Goal: Complete Application Form: Complete application form

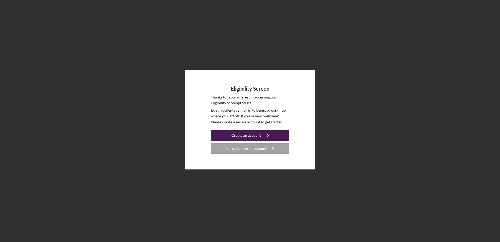
click at [253, 137] on div "Create an account" at bounding box center [246, 135] width 30 height 10
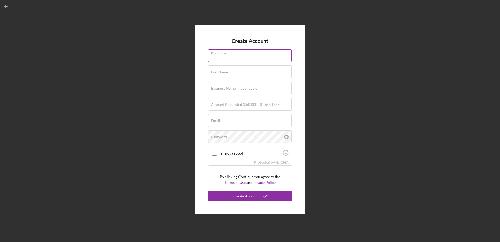
drag, startPoint x: 230, startPoint y: 57, endPoint x: 234, endPoint y: 59, distance: 3.8
click at [230, 57] on input "First Name" at bounding box center [249, 55] width 83 height 13
type input "Destiny"
type input "[PERSON_NAME]"
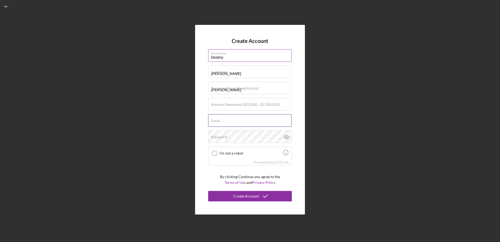
type input "[EMAIL_ADDRESS][DOMAIN_NAME]"
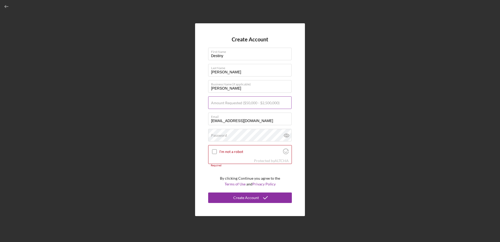
click at [246, 107] on input "Amount Requested ($50,000 - $2,500,000)" at bounding box center [249, 102] width 83 height 13
type input "$5"
type input "$250,000"
click at [252, 131] on div "Password Icon/icon-validation-no At least 12 characters Icon/icon-validation-no…" at bounding box center [250, 135] width 84 height 13
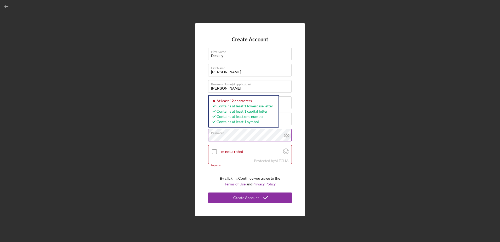
click at [286, 136] on icon at bounding box center [286, 135] width 13 height 13
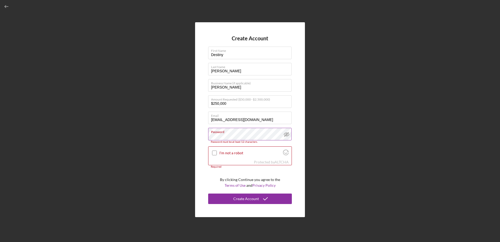
click at [286, 136] on icon at bounding box center [286, 134] width 5 height 3
click at [212, 150] on div at bounding box center [214, 153] width 6 height 6
click at [209, 151] on div "I'm not a robot" at bounding box center [249, 152] width 83 height 12
click at [214, 154] on input "I'm not a robot" at bounding box center [214, 152] width 5 height 5
checkbox input "true"
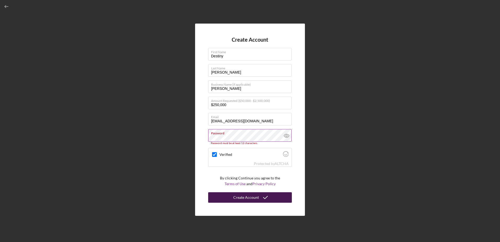
click at [251, 198] on div "Create Account" at bounding box center [246, 197] width 26 height 10
click at [250, 196] on div "Create Account" at bounding box center [246, 197] width 26 height 10
click at [287, 135] on icon at bounding box center [287, 136] width 2 height 2
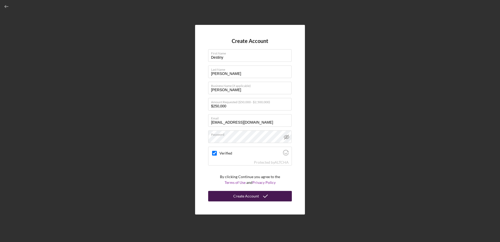
click at [244, 193] on div "Create Account" at bounding box center [246, 196] width 26 height 10
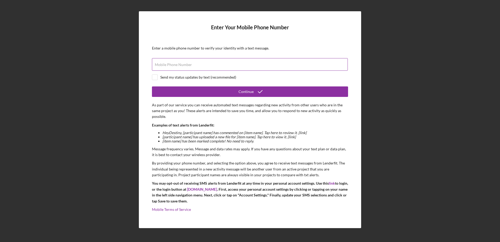
click at [212, 67] on input "Mobile Phone Number" at bounding box center [250, 64] width 196 height 13
type input "[PHONE_NUMBER]"
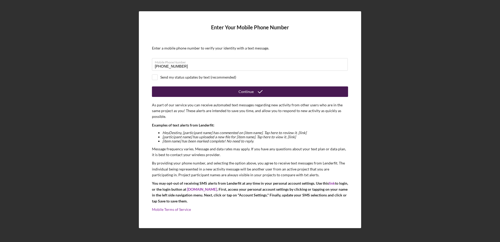
click at [175, 91] on button "Continue" at bounding box center [250, 91] width 196 height 10
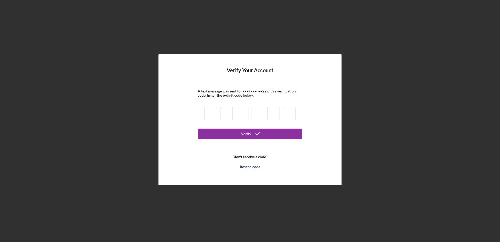
click at [205, 109] on input at bounding box center [211, 113] width 13 height 13
type input "3"
type input "2"
type input "3"
type input "4"
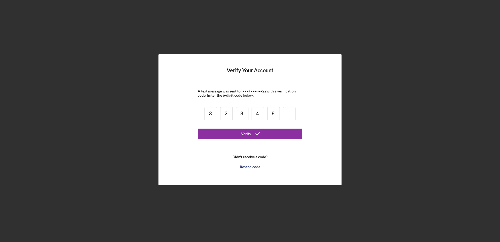
type input "8"
type input "9"
click at [198, 128] on button "Verify" at bounding box center [250, 133] width 105 height 10
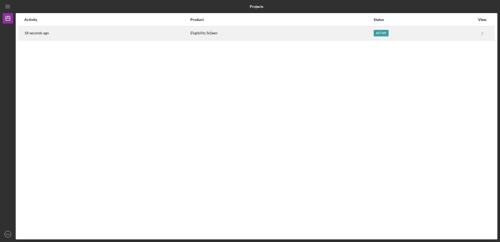
click at [211, 29] on div "Eligibility Screen" at bounding box center [281, 33] width 183 height 13
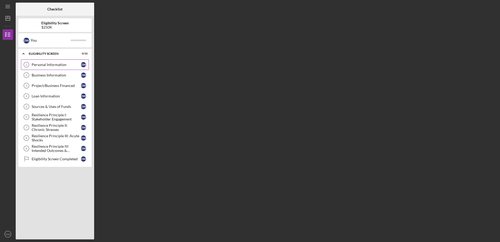
click at [45, 67] on div "Personal Information" at bounding box center [56, 65] width 49 height 4
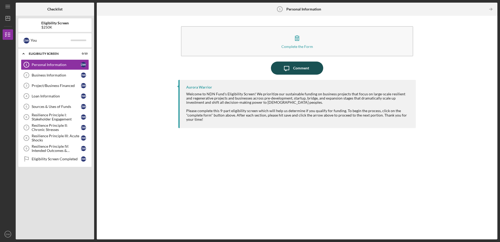
click at [294, 67] on div "Comment" at bounding box center [301, 67] width 16 height 13
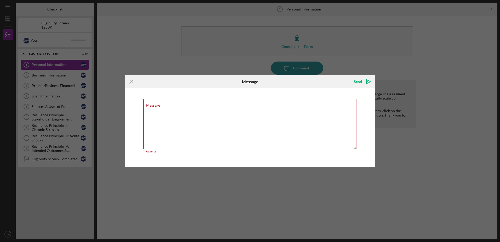
click at [280, 55] on div "Icon/Menu Close Message Send Icon/icon-invite-send Message Required Cancel Send…" at bounding box center [250, 121] width 500 height 242
click at [131, 80] on icon "Icon/Menu Close" at bounding box center [131, 81] width 13 height 13
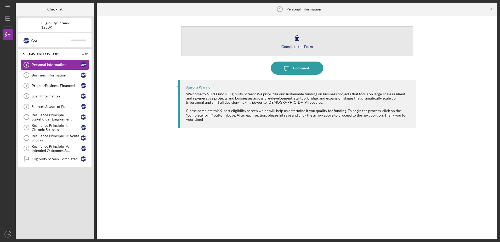
click at [302, 46] on div "Complete the Form" at bounding box center [297, 46] width 32 height 4
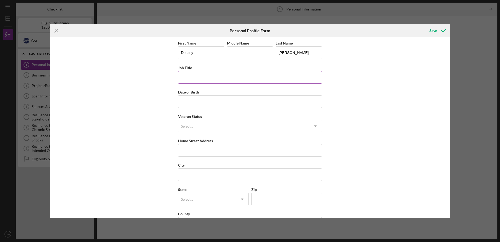
click at [205, 73] on input "Job Title" at bounding box center [250, 77] width 144 height 13
type input "Housing Intake Navigator"
type input "[DATE]"
click at [273, 127] on div "Select..." at bounding box center [243, 126] width 131 height 12
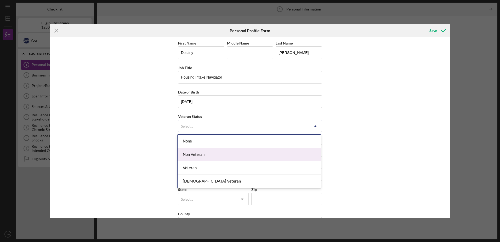
click at [245, 150] on div "Non Veteran" at bounding box center [249, 154] width 143 height 13
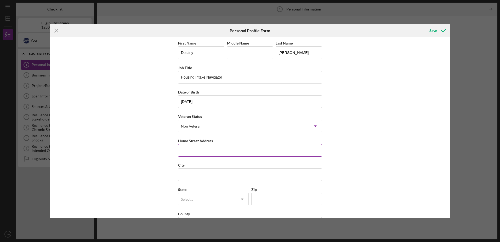
scroll to position [20, 0]
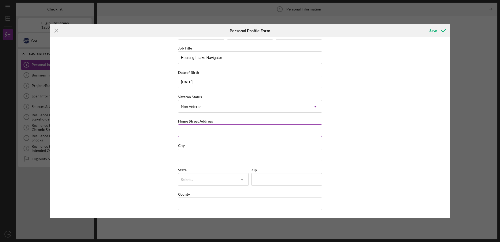
click at [213, 127] on input "Home Street Address" at bounding box center [250, 130] width 144 height 13
type input "[STREET_ADDRESS]"
type input "[PERSON_NAME]"
type input "56544"
click at [213, 171] on div "State Select... Icon/Dropdown Arrow" at bounding box center [213, 175] width 71 height 19
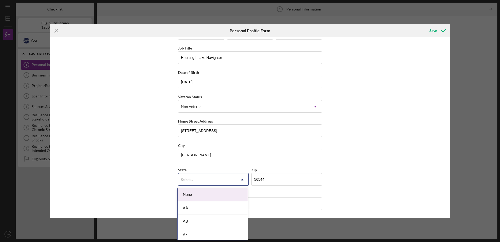
click at [213, 178] on div "Select..." at bounding box center [207, 179] width 58 height 12
type input "m"
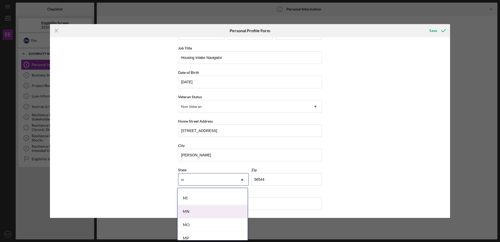
click at [197, 214] on div "MN" at bounding box center [213, 211] width 70 height 13
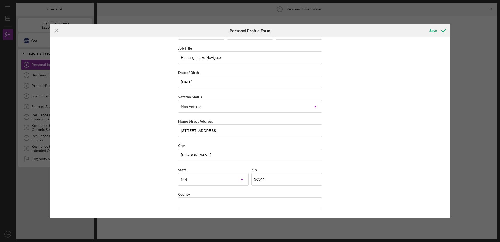
click at [208, 214] on div "First Name Destiny Middle Name Last Name [PERSON_NAME] Job Title Housing Intake…" at bounding box center [250, 117] width 144 height 195
click at [214, 207] on input "County" at bounding box center [250, 203] width 144 height 13
type input "[PERSON_NAME]"
click at [347, 133] on div "First Name Destiny Middle Name Last Name [PERSON_NAME] Job Title Housing Intake…" at bounding box center [250, 127] width 400 height 180
click at [439, 31] on icon "submit" at bounding box center [443, 30] width 13 height 13
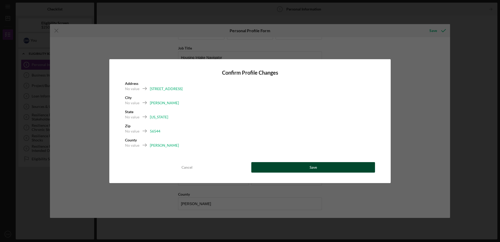
click at [302, 166] on button "Save" at bounding box center [313, 167] width 124 height 10
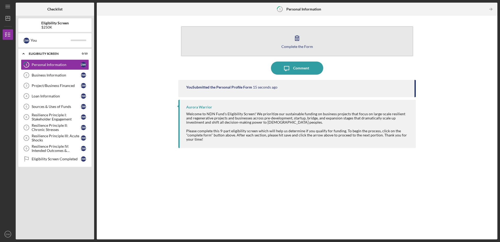
click at [296, 44] on div "Complete the Form" at bounding box center [297, 46] width 32 height 4
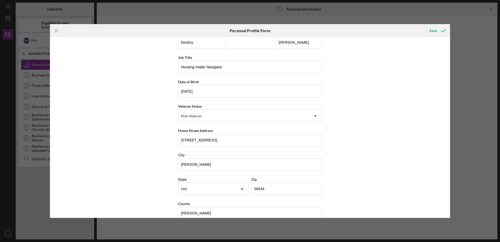
scroll to position [20, 0]
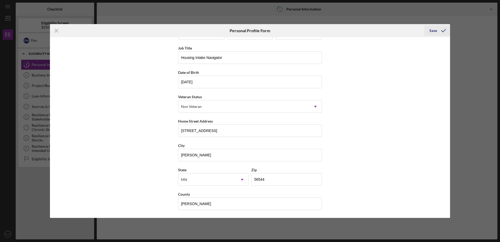
click at [439, 32] on icon "submit" at bounding box center [443, 30] width 13 height 13
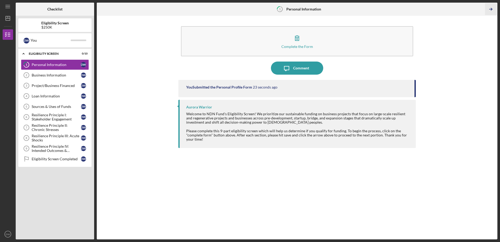
click at [493, 8] on icon "Icon/Table Pagination Arrow" at bounding box center [491, 9] width 12 height 12
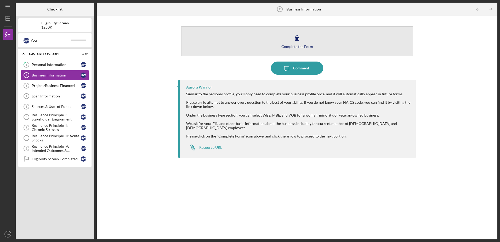
click at [304, 39] on button "Complete the Form Form" at bounding box center [297, 41] width 232 height 30
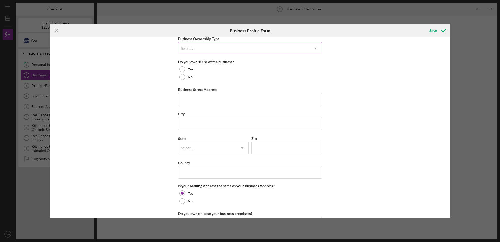
scroll to position [235, 0]
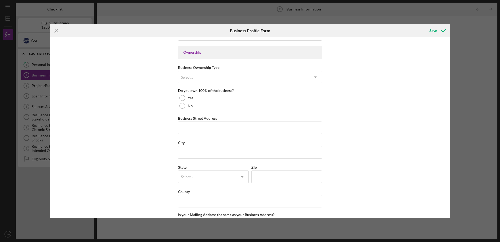
click at [229, 78] on div "Select..." at bounding box center [243, 77] width 131 height 12
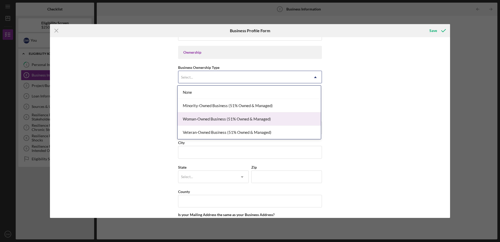
click at [212, 115] on div "Woman-Owned Business (51% Owned & Managed)" at bounding box center [249, 118] width 143 height 13
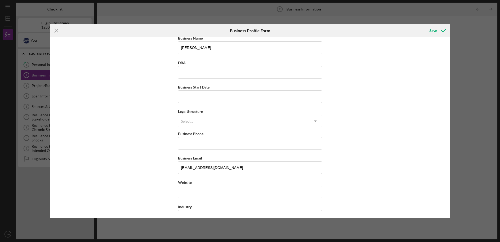
scroll to position [0, 0]
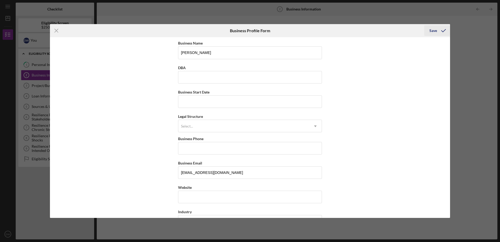
click at [443, 31] on icon "submit" at bounding box center [443, 30] width 13 height 13
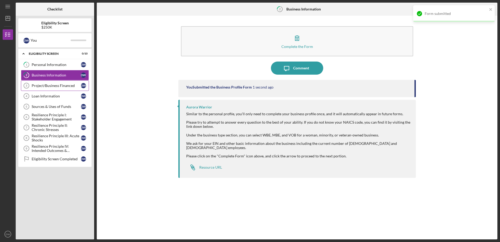
click at [52, 87] on div "Project/Business Financed" at bounding box center [56, 85] width 49 height 4
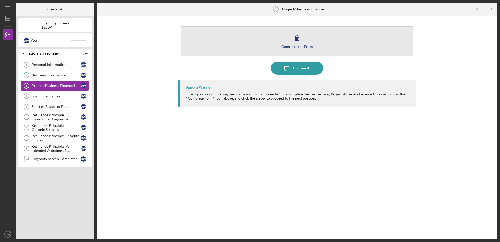
click at [311, 36] on button "Complete the Form Form" at bounding box center [297, 41] width 232 height 30
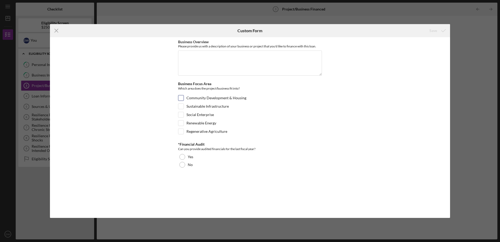
click at [211, 99] on label "Community Development & Housing" at bounding box center [216, 97] width 60 height 5
click at [184, 99] on input "Community Development & Housing" at bounding box center [180, 97] width 5 height 5
checkbox input "true"
click at [188, 166] on label "No" at bounding box center [190, 164] width 5 height 4
click at [435, 30] on div "Save" at bounding box center [433, 30] width 8 height 10
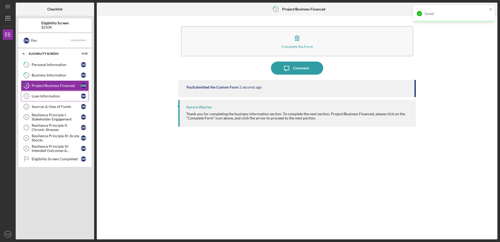
click at [42, 100] on link "Loan Information 4 Loan Information D W" at bounding box center [55, 96] width 68 height 10
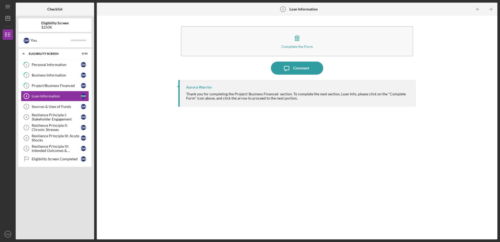
click at [289, 25] on div "Complete the Form Form" at bounding box center [296, 41] width 237 height 35
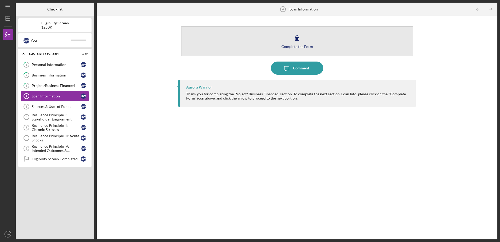
click at [283, 47] on div "Complete the Form" at bounding box center [297, 46] width 32 height 4
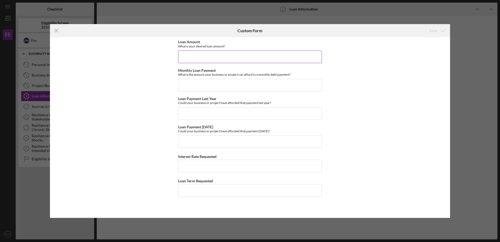
click at [220, 55] on input "Loan Amount" at bounding box center [250, 56] width 144 height 13
type input "$250,000"
click at [236, 81] on input "Monthly Loan Payment" at bounding box center [250, 85] width 144 height 13
click at [235, 82] on input "Monthly Loan Payment" at bounding box center [250, 85] width 144 height 13
type input "$1,000"
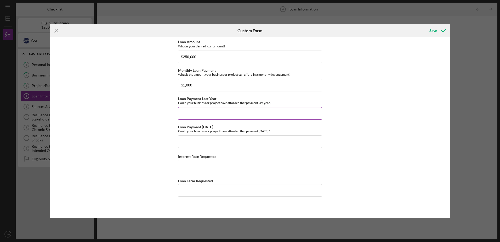
click at [264, 118] on input "Loan Payment Last Year" at bounding box center [250, 113] width 144 height 13
type input "yes"
click at [243, 147] on input "Loan Payment [DATE]" at bounding box center [250, 141] width 144 height 13
type input "no"
click at [198, 189] on input "Loan Term Requested" at bounding box center [250, 190] width 144 height 13
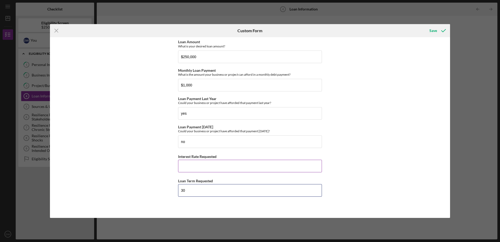
type input "30"
click at [196, 171] on input "Interest Rate Requested" at bounding box center [250, 166] width 144 height 13
click at [208, 166] on input "Interest Rate Requested" at bounding box center [250, 166] width 144 height 13
type input "0.03000%"
click at [434, 33] on div "Save" at bounding box center [433, 30] width 8 height 10
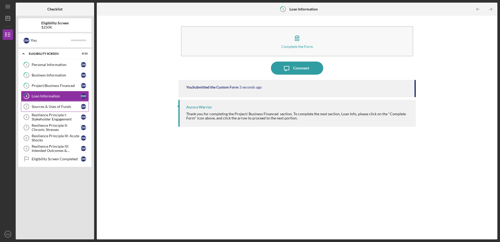
click at [48, 109] on div "Sources & Uses of Funds" at bounding box center [56, 106] width 49 height 4
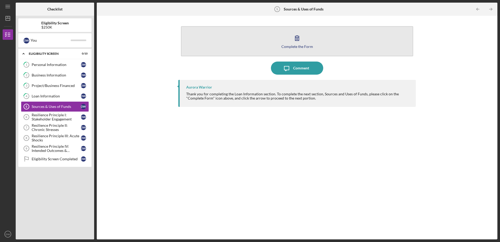
click at [307, 47] on div "Complete the Form" at bounding box center [297, 46] width 32 height 4
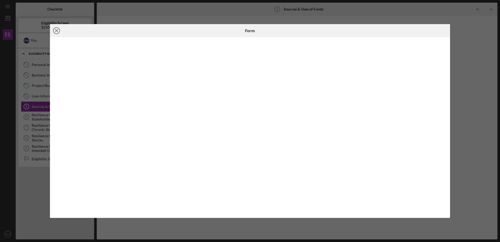
click at [58, 31] on icon "Icon/Close" at bounding box center [56, 30] width 13 height 13
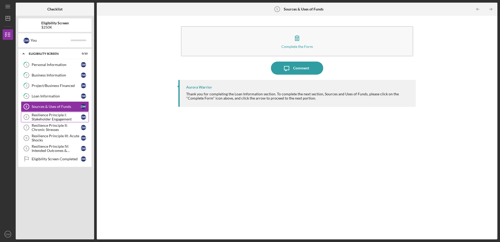
click at [47, 119] on div "Resilience Principle I: Stakeholder Engagement" at bounding box center [56, 117] width 49 height 8
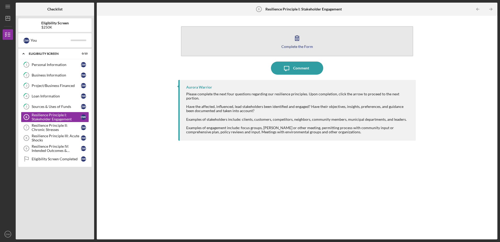
click at [309, 44] on div "Complete the Form" at bounding box center [297, 46] width 32 height 4
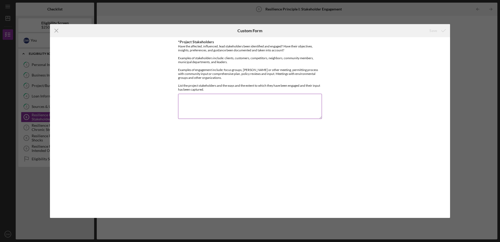
click at [215, 103] on textarea "*Project Stakeholders" at bounding box center [250, 106] width 144 height 25
drag, startPoint x: 207, startPoint y: 49, endPoint x: 256, endPoint y: 54, distance: 49.1
click at [256, 54] on div "Have the affected, influenced, lead stakeholders been identified and engaged? H…" at bounding box center [250, 67] width 144 height 47
drag, startPoint x: 256, startPoint y: 54, endPoint x: 250, endPoint y: 61, distance: 9.6
click at [250, 61] on div "Have the affected, influenced, lead stakeholders been identified and engaged? H…" at bounding box center [250, 67] width 144 height 47
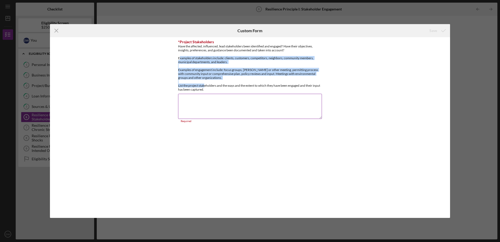
drag, startPoint x: 180, startPoint y: 57, endPoint x: 212, endPoint y: 85, distance: 42.5
click at [212, 85] on div "Have the affected, influenced, lead stakeholders been identified and engaged? H…" at bounding box center [250, 67] width 144 height 47
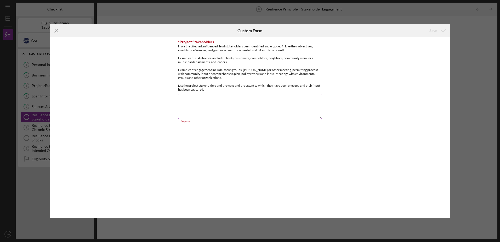
drag, startPoint x: 212, startPoint y: 85, endPoint x: 217, endPoint y: 102, distance: 17.8
click at [217, 102] on textarea "*Project Stakeholders" at bounding box center [250, 106] width 144 height 25
click at [202, 104] on textarea "*Project Stakeholders" at bounding box center [250, 106] width 144 height 25
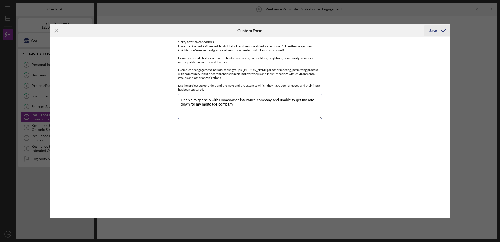
type textarea "Unable to get help with Homeowner insurance company and unable to get my rate d…"
click at [433, 33] on div "Save" at bounding box center [433, 30] width 8 height 10
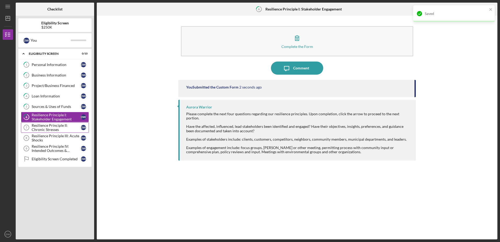
click at [59, 125] on div "Resilience Principle II: Chronic Stresses" at bounding box center [56, 127] width 49 height 8
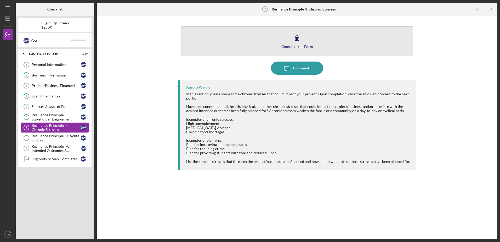
click at [307, 33] on button "Complete the Form Form" at bounding box center [297, 41] width 232 height 30
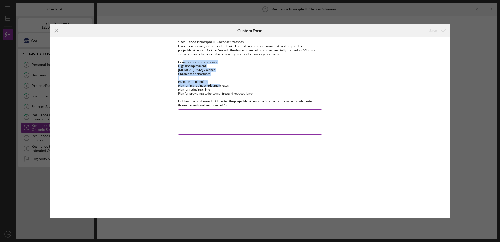
drag, startPoint x: 183, startPoint y: 61, endPoint x: 242, endPoint y: 86, distance: 63.5
click at [242, 86] on div "Have the economic, social, health, physical, and other chronic stresses that co…" at bounding box center [250, 75] width 144 height 63
drag, startPoint x: 242, startPoint y: 86, endPoint x: 216, endPoint y: 75, distance: 28.4
click at [216, 75] on div "Have the economic, social, health, physical, and other chronic stresses that co…" at bounding box center [250, 75] width 144 height 63
click at [211, 109] on textarea "*Resilience Principal II: Chronic Stresses" at bounding box center [250, 121] width 144 height 25
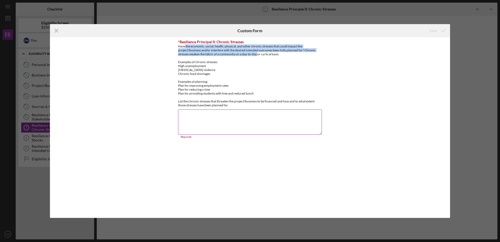
drag, startPoint x: 185, startPoint y: 45, endPoint x: 259, endPoint y: 55, distance: 74.1
click at [259, 55] on div "Have the economic, social, health, physical, and other chronic stresses that co…" at bounding box center [250, 75] width 144 height 63
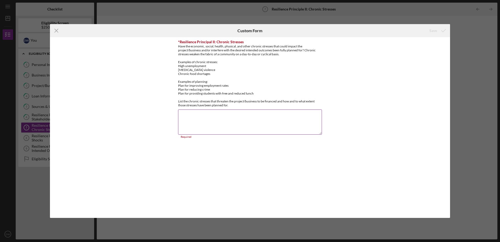
click at [222, 119] on textarea "*Resilience Principal II: Chronic Stresses" at bounding box center [250, 121] width 144 height 25
click at [220, 110] on textarea "*Resilience Principal II: Chronic Stresses" at bounding box center [250, 121] width 144 height 25
drag, startPoint x: 218, startPoint y: 98, endPoint x: 299, endPoint y: 98, distance: 81.1
click at [299, 98] on div "Have the economic, social, health, physical, and other chronic stresses that co…" at bounding box center [250, 75] width 144 height 63
drag, startPoint x: 269, startPoint y: 101, endPoint x: 225, endPoint y: 101, distance: 43.2
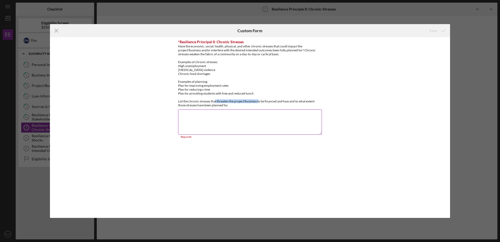
click at [225, 101] on div "Have the economic, social, health, physical, and other chronic stresses that co…" at bounding box center [250, 75] width 144 height 63
drag, startPoint x: 225, startPoint y: 101, endPoint x: 220, endPoint y: 102, distance: 5.2
click at [220, 102] on div "Have the economic, social, health, physical, and other chronic stresses that co…" at bounding box center [250, 75] width 144 height 63
drag, startPoint x: 191, startPoint y: 103, endPoint x: 287, endPoint y: 105, distance: 95.5
click at [287, 105] on div "Have the economic, social, health, physical, and other chronic stresses that co…" at bounding box center [250, 75] width 144 height 63
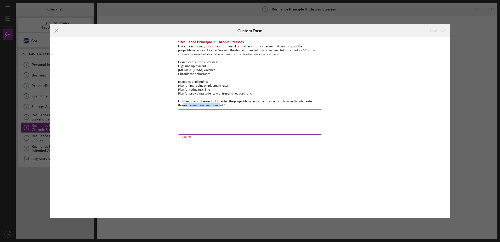
drag, startPoint x: 287, startPoint y: 105, endPoint x: 226, endPoint y: 107, distance: 60.7
click at [228, 106] on div "Have the economic, social, health, physical, and other chronic stresses that co…" at bounding box center [250, 75] width 144 height 63
click at [179, 120] on textarea "*Resilience Principal II: Chronic Stresses" at bounding box center [250, 121] width 144 height 25
click at [197, 107] on div "*Resilience Principal II: Chronic Stresses Have the economic, social, health, p…" at bounding box center [250, 89] width 144 height 98
click at [183, 111] on textarea "*Resilience Principal II: Chronic Stresses" at bounding box center [250, 121] width 144 height 25
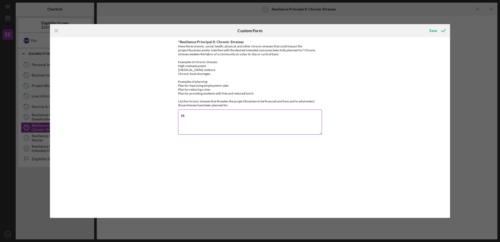
type textarea "H"
click at [258, 119] on textarea "Homelessness, Chronic food shortages" at bounding box center [250, 121] width 144 height 25
type textarea "Homelessness, Chronic food shortages. Weakening immune systems"
click at [446, 31] on icon "submit" at bounding box center [443, 30] width 13 height 13
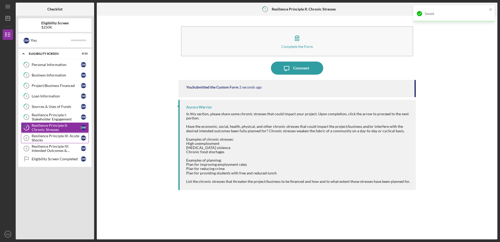
click at [56, 139] on div "Resilience Principle III: Acute Shocks" at bounding box center [56, 138] width 49 height 8
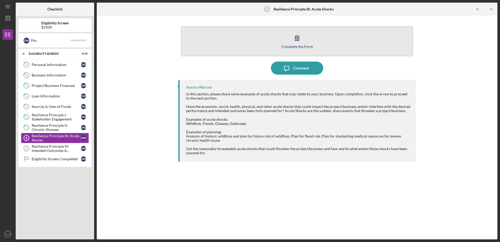
click at [303, 46] on div "Complete the Form" at bounding box center [297, 46] width 32 height 4
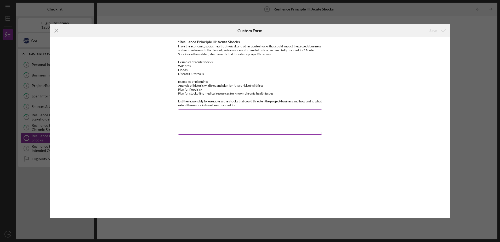
click at [226, 111] on textarea "*Resilience Principle III: Acute Shocks" at bounding box center [250, 121] width 144 height 25
click at [232, 115] on textarea "*Resilience Principle III: Acute Shocks" at bounding box center [250, 121] width 144 height 25
type textarea "Home owners insurance, canning food out of garden"
click at [444, 31] on icon "submit" at bounding box center [443, 30] width 13 height 13
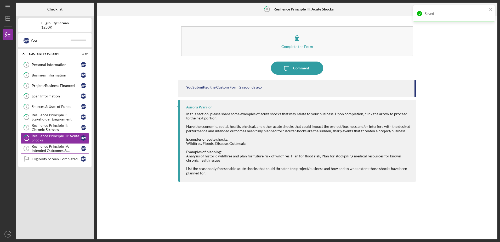
drag, startPoint x: 34, startPoint y: 145, endPoint x: 54, endPoint y: 149, distance: 19.6
click at [35, 146] on div "Resilience Principle IV: Intended Outcomes & Measures Defined" at bounding box center [56, 148] width 49 height 8
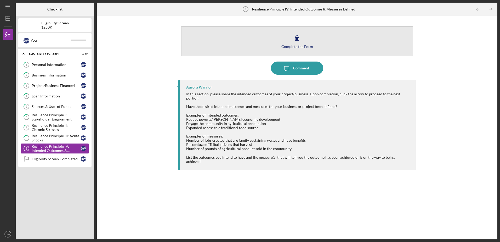
click at [306, 40] on button "Complete the Form Form" at bounding box center [297, 41] width 232 height 30
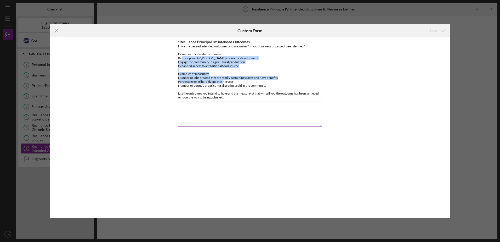
drag, startPoint x: 182, startPoint y: 59, endPoint x: 234, endPoint y: 80, distance: 56.0
click at [234, 80] on div "Have the desired intended outcomes and measures for your business or project be…" at bounding box center [250, 71] width 144 height 55
drag, startPoint x: 234, startPoint y: 80, endPoint x: 230, endPoint y: 78, distance: 4.7
click at [230, 78] on div "Have the desired intended outcomes and measures for your business or project be…" at bounding box center [250, 71] width 144 height 55
click at [219, 60] on div "Have the desired intended outcomes and measures for your business or project be…" at bounding box center [250, 71] width 144 height 55
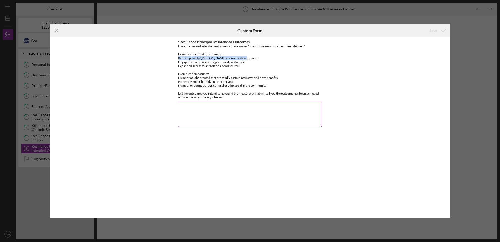
drag, startPoint x: 208, startPoint y: 58, endPoint x: 252, endPoint y: 58, distance: 44.7
click at [252, 58] on div "*Resilience Principal IV: Intended Outcomes Have the desired intended outcomes …" at bounding box center [250, 127] width 400 height 180
drag, startPoint x: 252, startPoint y: 58, endPoint x: 232, endPoint y: 57, distance: 20.1
copy div "Reduce poverty/[PERSON_NAME] economic development"
click at [211, 103] on textarea "*Resilience Principal IV: Intended Outcomes" at bounding box center [250, 113] width 144 height 25
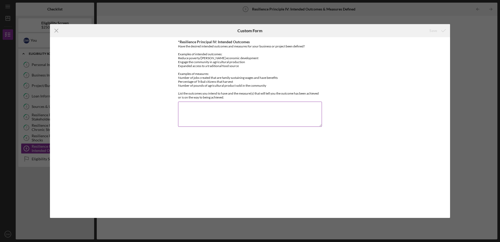
paste textarea "Reduce poverty/[PERSON_NAME] economic development"
drag, startPoint x: 178, startPoint y: 67, endPoint x: 243, endPoint y: 72, distance: 65.0
click at [243, 72] on div "*Resilience Principal IV: Intended Outcomes Have the desired intended outcomes …" at bounding box center [250, 127] width 400 height 180
drag, startPoint x: 243, startPoint y: 72, endPoint x: 212, endPoint y: 69, distance: 30.7
click at [233, 69] on div "Have the desired intended outcomes and measures for your business or project be…" at bounding box center [250, 71] width 144 height 55
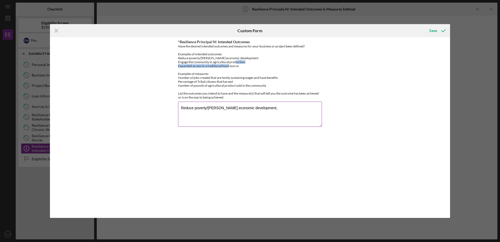
drag, startPoint x: 174, startPoint y: 65, endPoint x: 242, endPoint y: 65, distance: 68.3
click at [242, 65] on div "*Resilience Principal IV: Intended Outcomes Have the desired intended outcomes …" at bounding box center [250, 127] width 400 height 180
drag, startPoint x: 242, startPoint y: 65, endPoint x: 218, endPoint y: 65, distance: 24.8
copy div "Expanded access to a traditional food source"
click at [264, 112] on textarea "Reduce poverty/[PERSON_NAME] economic development," at bounding box center [250, 113] width 144 height 25
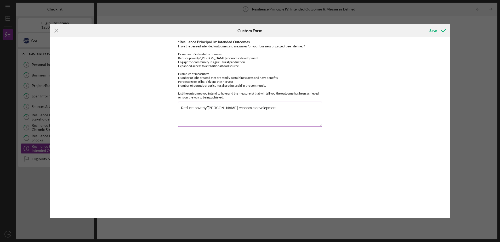
paste textarea "Expanded access to a traditional food source"
type textarea "Reduce poverty/[PERSON_NAME] economic development, Expanded access to a traditi…"
click at [433, 32] on div "Save" at bounding box center [433, 30] width 8 height 10
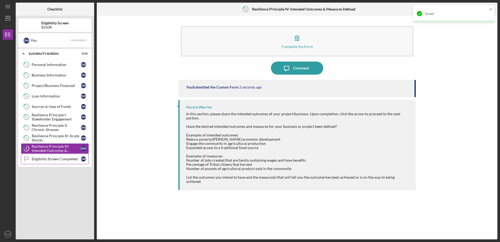
drag, startPoint x: 43, startPoint y: 158, endPoint x: 56, endPoint y: 157, distance: 12.9
click at [43, 158] on div "Eligibility Screen Completed" at bounding box center [56, 159] width 49 height 4
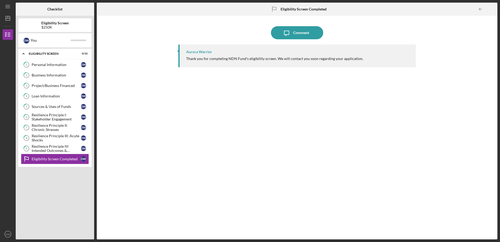
click at [196, 82] on div "Aurora Warrior Thank you for completing NDN Fund's eligibility screen. We will …" at bounding box center [296, 137] width 237 height 187
click at [75, 53] on div "Eligibility Screen" at bounding box center [57, 53] width 56 height 3
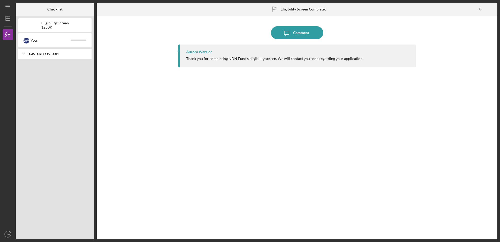
click at [75, 53] on div "Eligibility Screen" at bounding box center [57, 53] width 56 height 3
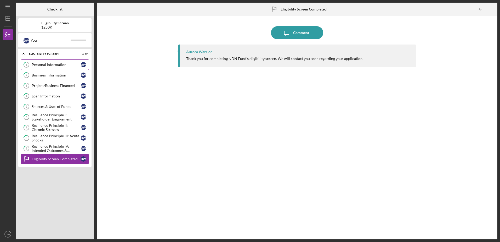
click at [47, 64] on div "Personal Information" at bounding box center [56, 65] width 49 height 4
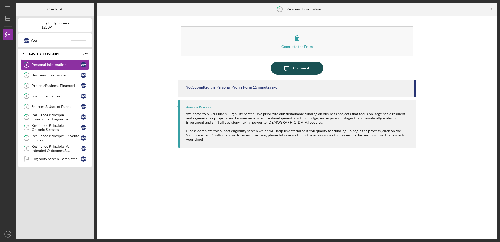
click at [291, 69] on icon "Icon/Message" at bounding box center [286, 67] width 13 height 13
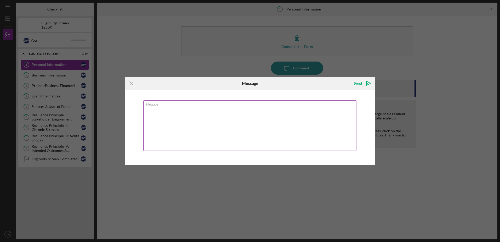
click at [196, 133] on textarea "Message" at bounding box center [249, 125] width 213 height 50
type textarea "Please keep it in mind this is for help with debt and homeownership"
click at [359, 83] on div "Send" at bounding box center [358, 83] width 8 height 10
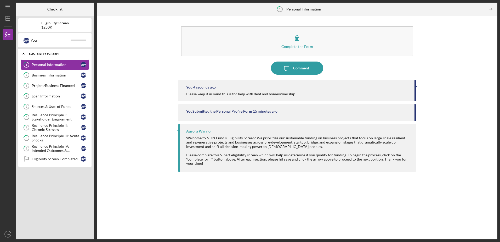
click at [64, 52] on div "Eligibility Screen" at bounding box center [57, 53] width 56 height 3
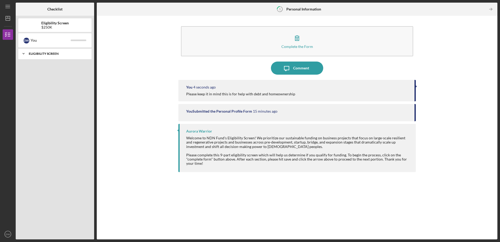
click at [64, 52] on div "Eligibility Screen" at bounding box center [57, 53] width 56 height 3
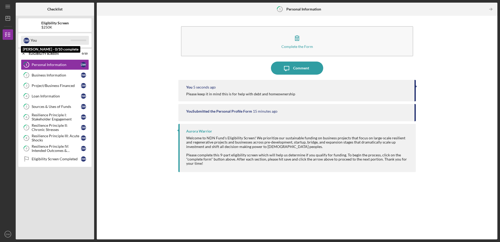
click at [68, 36] on div "You" at bounding box center [51, 40] width 40 height 9
click at [68, 41] on div "You" at bounding box center [51, 40] width 40 height 9
click at [67, 22] on b "Eligibility Screen" at bounding box center [54, 23] width 27 height 4
click at [491, 6] on icon "Icon/Table Pagination Arrow" at bounding box center [491, 9] width 12 height 12
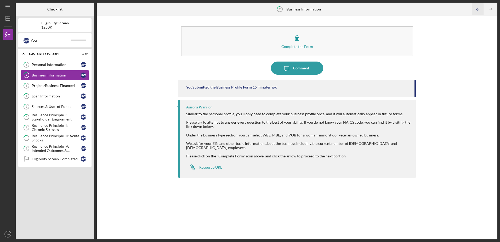
click at [475, 10] on icon "Icon/Table Pagination Arrow" at bounding box center [478, 9] width 12 height 12
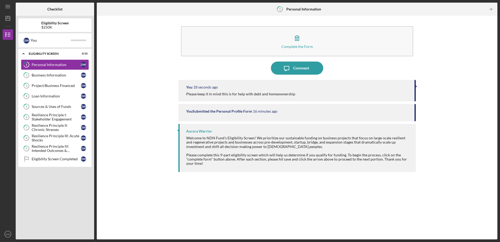
click at [475, 10] on div at bounding box center [479, 9] width 10 height 10
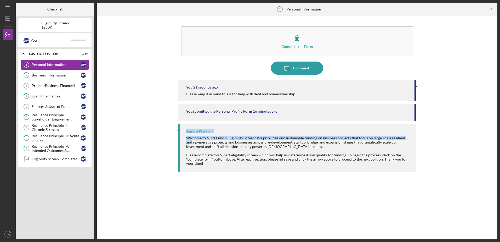
click at [402, 144] on div "You 21 seconds ago Please keep it in mind this is for help with debt and homeow…" at bounding box center [296, 155] width 237 height 151
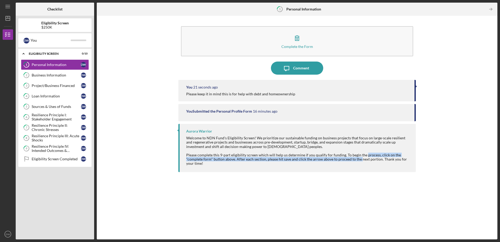
drag, startPoint x: 402, startPoint y: 144, endPoint x: 359, endPoint y: 158, distance: 45.2
click at [359, 158] on div "Please complete this 9-part eligibility screen which will help us determine if …" at bounding box center [298, 159] width 224 height 13
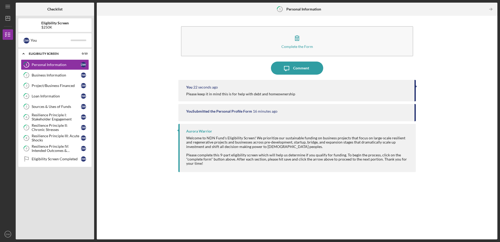
drag, startPoint x: 359, startPoint y: 158, endPoint x: 352, endPoint y: 155, distance: 7.9
click at [352, 155] on div "Please complete this 9-part eligibility screen which will help us determine if …" at bounding box center [298, 159] width 224 height 13
click at [494, 8] on icon "Icon/Table Pagination Arrow" at bounding box center [491, 9] width 12 height 12
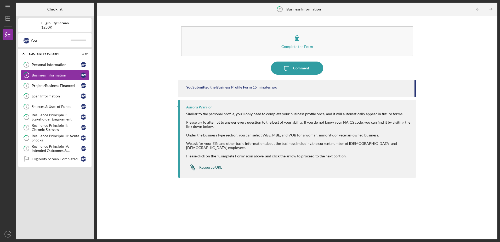
click at [206, 165] on div "Resource URL" at bounding box center [210, 167] width 23 height 4
click at [57, 89] on link "3 Project/Business Financed D W" at bounding box center [55, 85] width 68 height 10
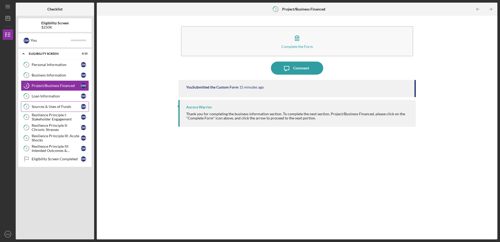
click at [59, 105] on div "Sources & Uses of Funds" at bounding box center [56, 106] width 49 height 4
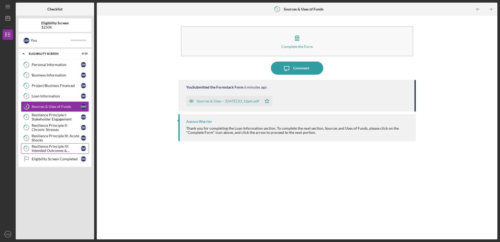
click at [53, 151] on div "Resilience Principle IV: Intended Outcomes & Measures Defined" at bounding box center [56, 148] width 49 height 8
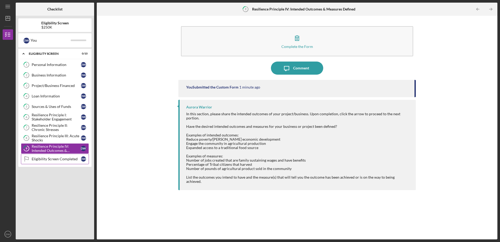
click at [54, 158] on div "Eligibility Screen Completed" at bounding box center [56, 159] width 49 height 4
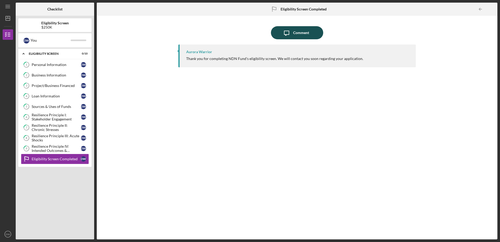
click at [297, 35] on div "Comment" at bounding box center [301, 32] width 16 height 13
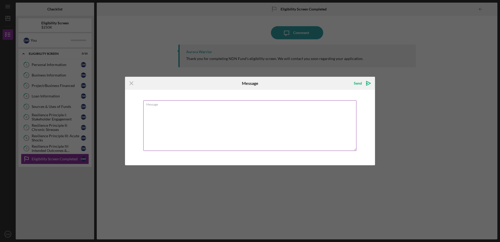
click at [275, 127] on textarea "Message" at bounding box center [249, 125] width 213 height 50
type textarea "Thank you"
click at [370, 83] on polygon "submit" at bounding box center [368, 83] width 4 height 4
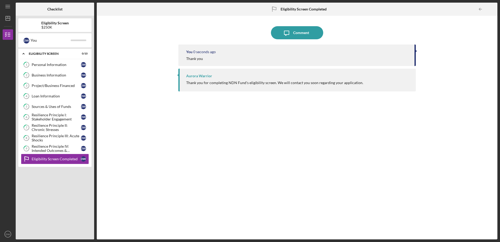
click at [192, 130] on div "You 0 seconds ago Thank you [PERSON_NAME] Warrior Thank you for completing NDN …" at bounding box center [296, 137] width 237 height 187
click at [259, 84] on div "Thank you for completing NDN Fund's eligibility screen. We will contact you soo…" at bounding box center [274, 83] width 177 height 4
click at [10, 13] on icon "Icon/Dashboard" at bounding box center [7, 18] width 13 height 13
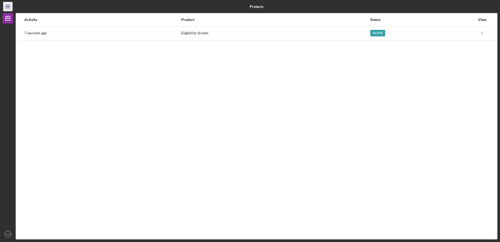
click at [10, 8] on line "button" at bounding box center [7, 8] width 4 height 0
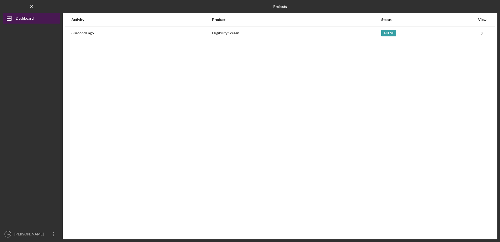
click at [38, 20] on button "Icon/Dashboard Dashboard" at bounding box center [32, 18] width 58 height 10
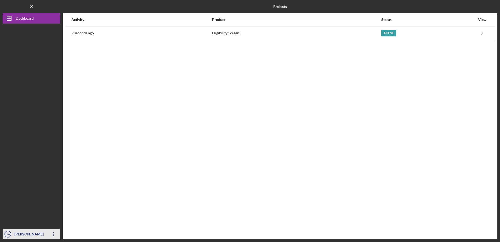
click at [53, 238] on icon "Icon/Overflow" at bounding box center [53, 233] width 13 height 13
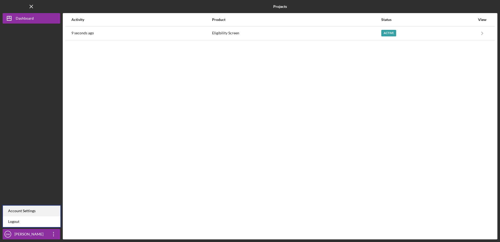
click at [39, 214] on div "Account Settings" at bounding box center [32, 210] width 58 height 11
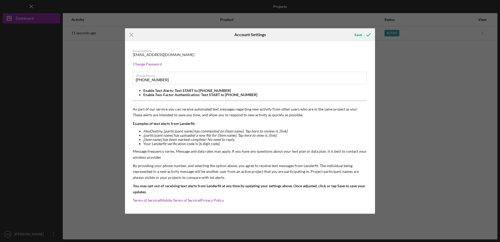
click at [129, 124] on div "Email Address [EMAIL_ADDRESS][DOMAIN_NAME] Change Password Mobile Phone [PHONE_…" at bounding box center [250, 127] width 250 height 172
click at [39, 68] on div "Icon/Menu Close Account Settings Save Email Address [EMAIL_ADDRESS][DOMAIN_NAME…" at bounding box center [250, 121] width 500 height 242
drag, startPoint x: 39, startPoint y: 68, endPoint x: 127, endPoint y: 53, distance: 88.7
click at [127, 53] on div "Email Address [EMAIL_ADDRESS][DOMAIN_NAME] Change Password Mobile Phone [PHONE_…" at bounding box center [250, 127] width 250 height 172
click at [369, 36] on icon "submit" at bounding box center [368, 34] width 13 height 13
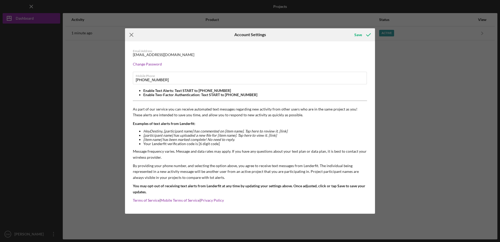
click at [130, 37] on icon "Icon/Menu Close" at bounding box center [131, 34] width 13 height 13
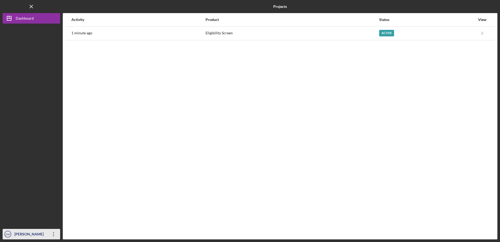
click at [49, 235] on icon "Icon/Overflow" at bounding box center [53, 233] width 13 height 13
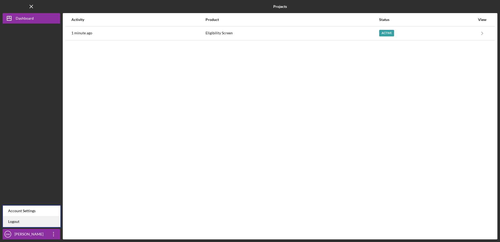
click at [22, 223] on link "Logout" at bounding box center [32, 221] width 58 height 11
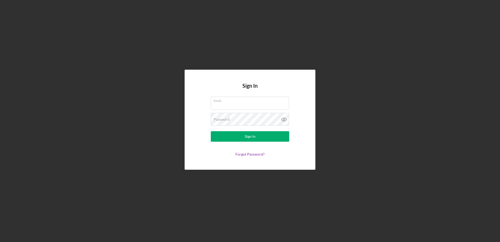
type input "[EMAIL_ADDRESS][DOMAIN_NAME]"
